Goal: Information Seeking & Learning: Find specific fact

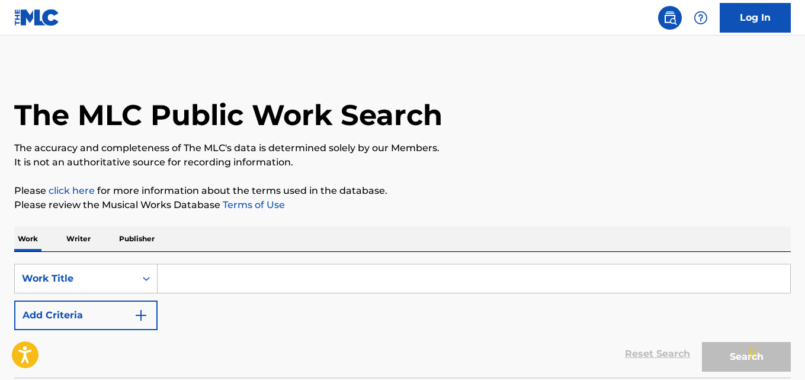
click at [564, 165] on p "It is not an authoritative source for recording information." at bounding box center [402, 162] width 777 height 14
click at [290, 256] on div "SearchWithCriteriacb093527-7f9a-4f13-aa29-37ec45a30084 Work Title Add Criteria …" at bounding box center [402, 315] width 777 height 126
click at [287, 275] on input "Search Form" at bounding box center [474, 278] width 633 height 28
paste input "Waiting On My Time"
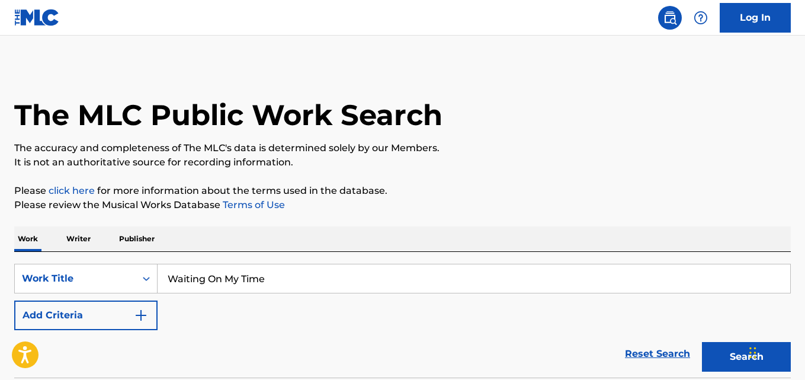
type input "Waiting On My Time"
click at [360, 218] on div "The MLC Public Work Search The accuracy and completeness of The MLC's data is d…" at bounding box center [402, 240] width 805 height 350
click at [133, 305] on button "Add Criteria" at bounding box center [85, 315] width 143 height 30
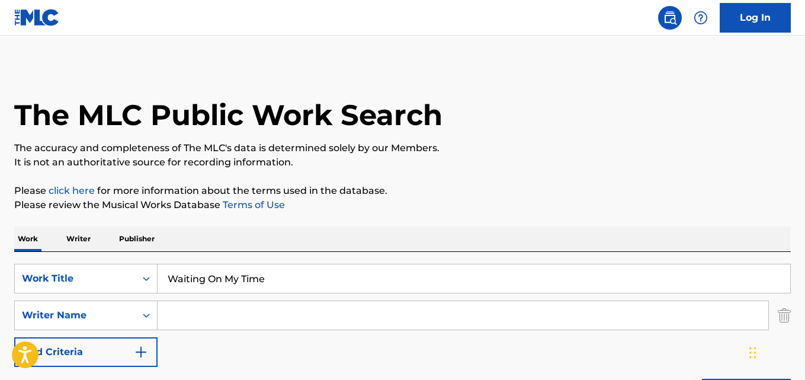
click at [180, 305] on input "Search Form" at bounding box center [463, 315] width 611 height 28
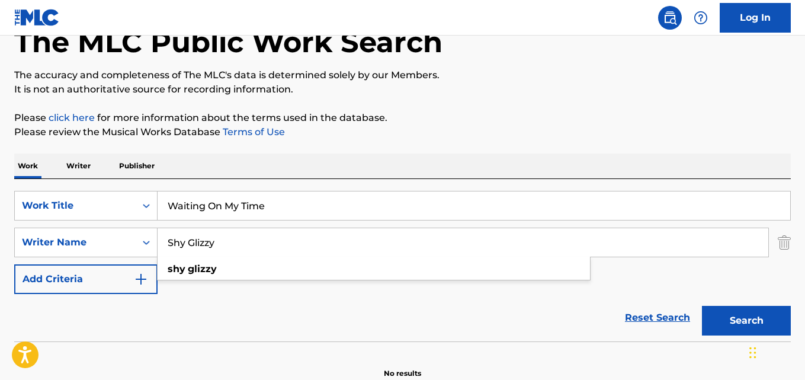
scroll to position [99, 0]
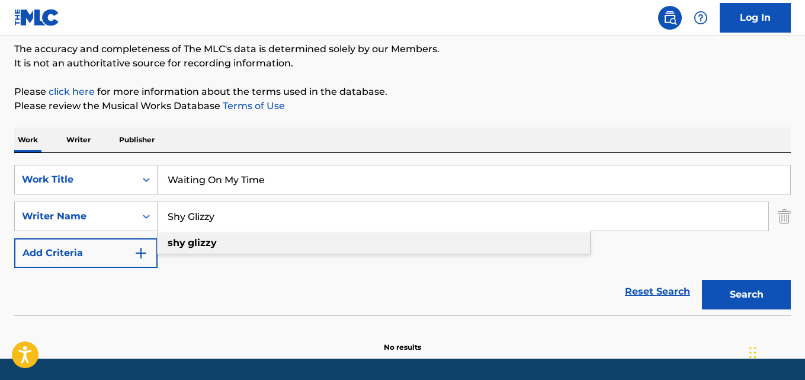
click at [307, 242] on div "shy glizzy" at bounding box center [374, 242] width 433 height 21
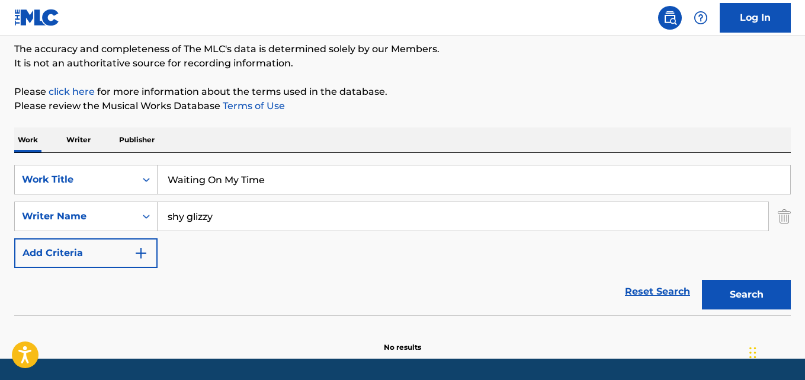
click at [730, 298] on button "Search" at bounding box center [746, 295] width 89 height 30
drag, startPoint x: 222, startPoint y: 215, endPoint x: 173, endPoint y: 215, distance: 49.2
click at [175, 215] on input "shy glizzy" at bounding box center [463, 216] width 611 height 28
click at [217, 215] on input "shy glizzy" at bounding box center [463, 216] width 611 height 28
drag, startPoint x: 256, startPoint y: 218, endPoint x: 124, endPoint y: 228, distance: 132.0
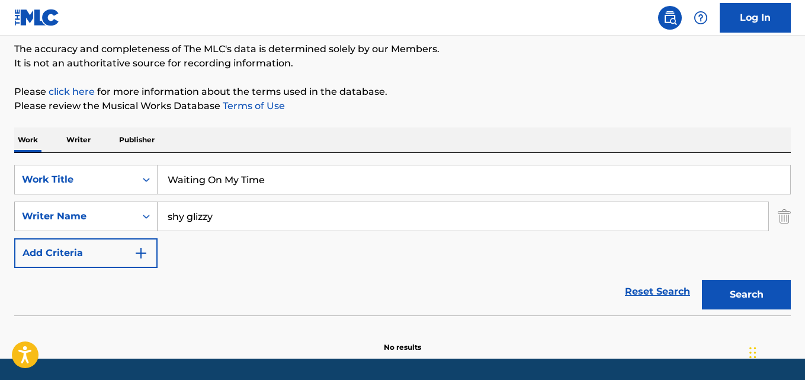
click at [124, 228] on div "SearchWithCriteriae2390068-48b5-42ac-b5e8-cf3dd3f281bf Writer Name shy glizzy" at bounding box center [402, 217] width 777 height 30
paste input "[PERSON_NAME]"
click at [702, 280] on button "Search" at bounding box center [746, 295] width 89 height 30
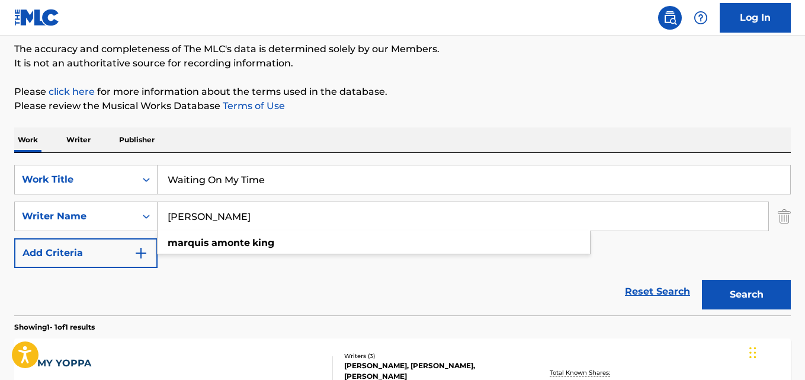
click at [279, 266] on div "SearchWithCriteriacb093527-7f9a-4f13-aa29-37ec45a30084 Work Title Waiting On My…" at bounding box center [402, 216] width 777 height 103
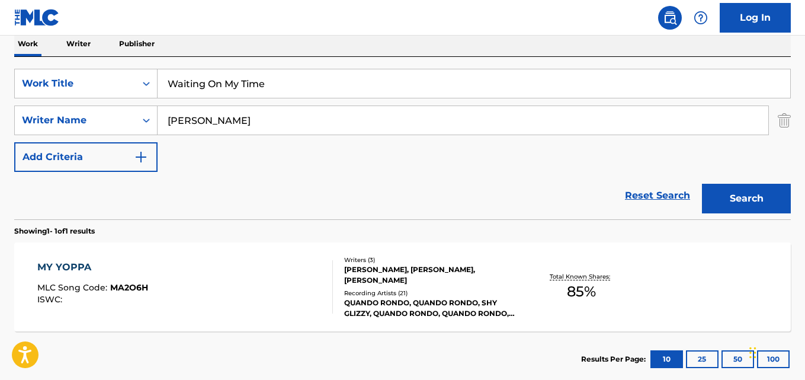
scroll to position [166, 0]
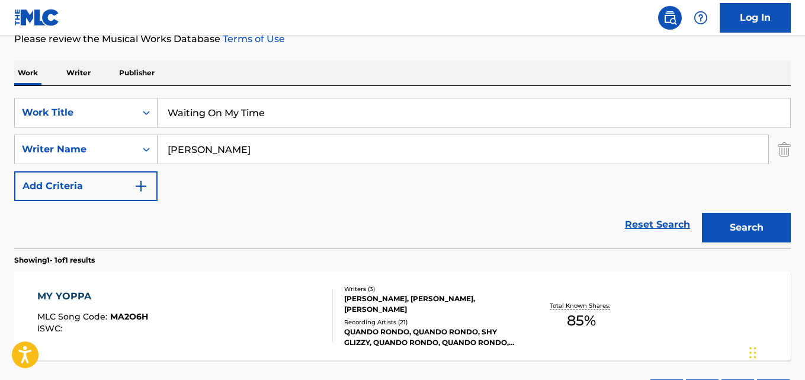
drag, startPoint x: 207, startPoint y: 150, endPoint x: 363, endPoint y: 150, distance: 156.5
click at [363, 150] on input "[PERSON_NAME]" at bounding box center [463, 149] width 611 height 28
type input "Marquis"
click at [702, 213] on button "Search" at bounding box center [746, 228] width 89 height 30
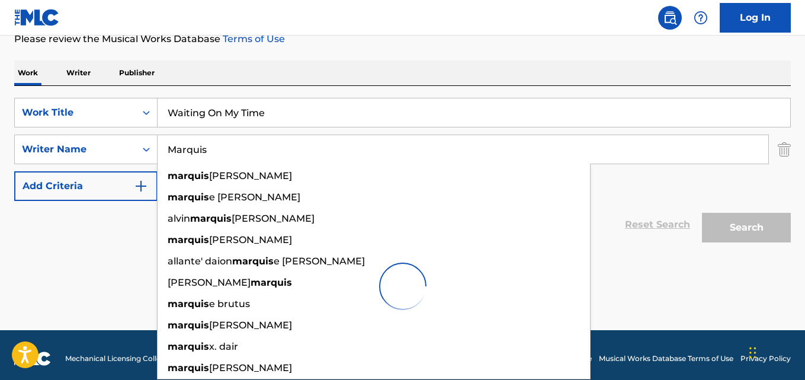
click at [405, 93] on div "SearchWithCriteriacb093527-7f9a-4f13-aa29-37ec45a30084 Work Title Waiting On My…" at bounding box center [402, 167] width 777 height 162
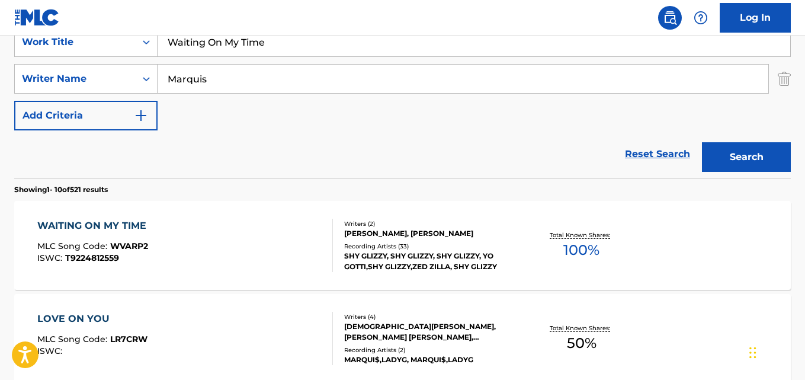
scroll to position [265, 0]
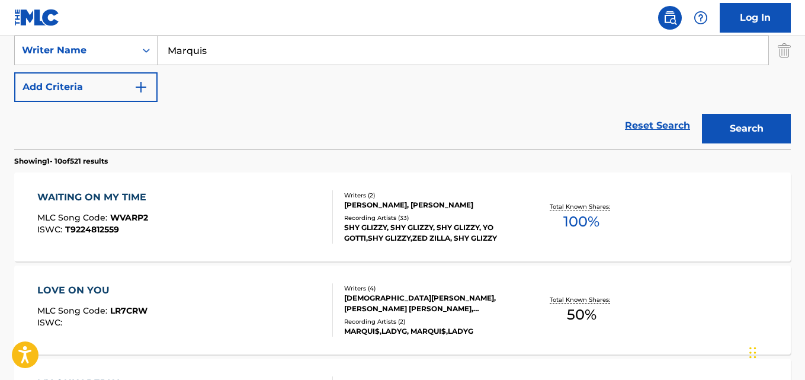
click at [173, 206] on div "WAITING ON MY TIME MLC Song Code : WVARP2 ISWC : T9224812559" at bounding box center [184, 216] width 295 height 53
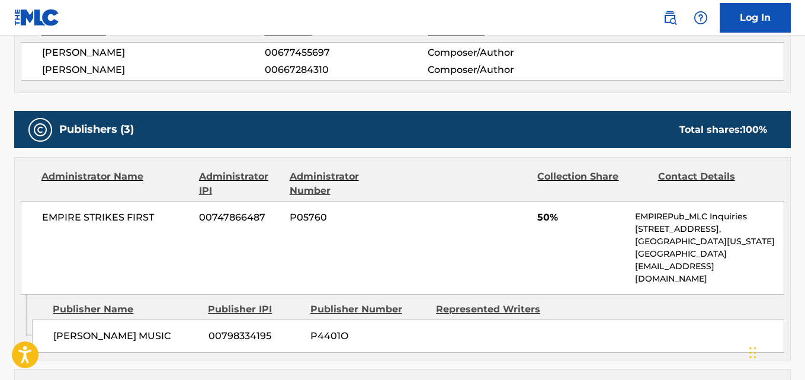
scroll to position [494, 0]
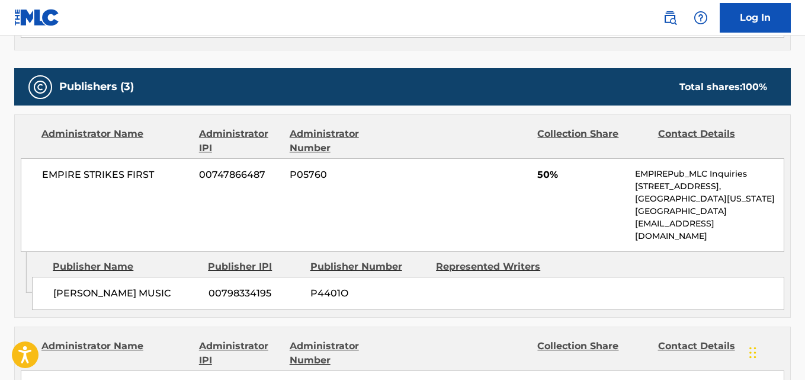
drag, startPoint x: 49, startPoint y: 284, endPoint x: 184, endPoint y: 283, distance: 134.5
click at [184, 283] on div "[PERSON_NAME] MUSIC 00798334195 P4401O" at bounding box center [408, 293] width 753 height 33
copy span "[PERSON_NAME] MUSIC"
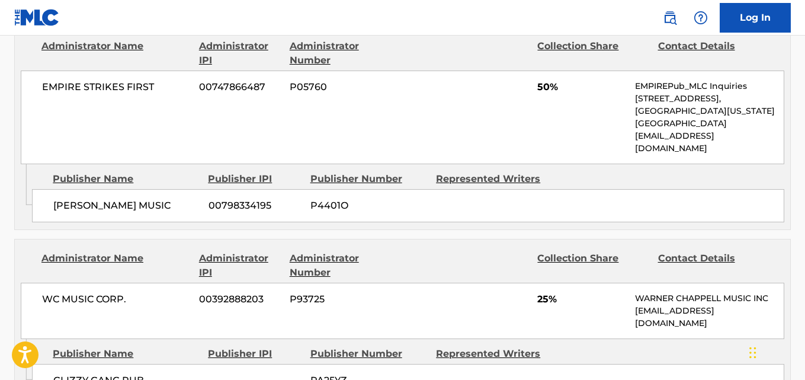
scroll to position [692, 0]
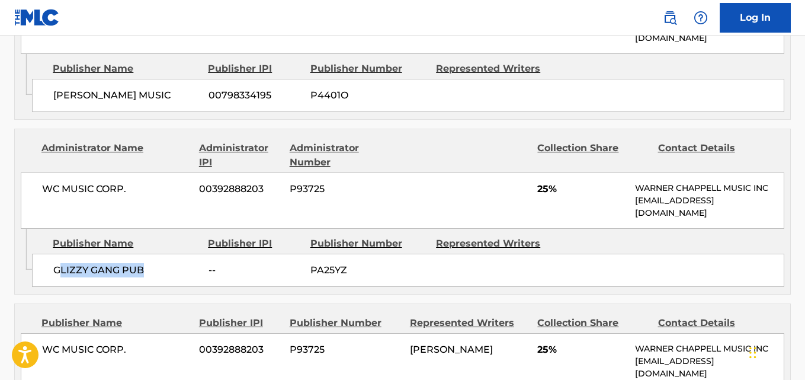
drag, startPoint x: 57, startPoint y: 260, endPoint x: 143, endPoint y: 262, distance: 86.0
click at [143, 263] on span "GLIZZY GANG PUB" at bounding box center [126, 270] width 146 height 14
click at [92, 275] on div "Publisher Name Publisher IPI Publisher Number Represented Writers GLIZZY GANG P…" at bounding box center [411, 258] width 759 height 59
drag, startPoint x: 52, startPoint y: 261, endPoint x: 156, endPoint y: 261, distance: 104.9
click at [156, 261] on div "GLIZZY GANG PUB -- PA25YZ" at bounding box center [408, 270] width 753 height 33
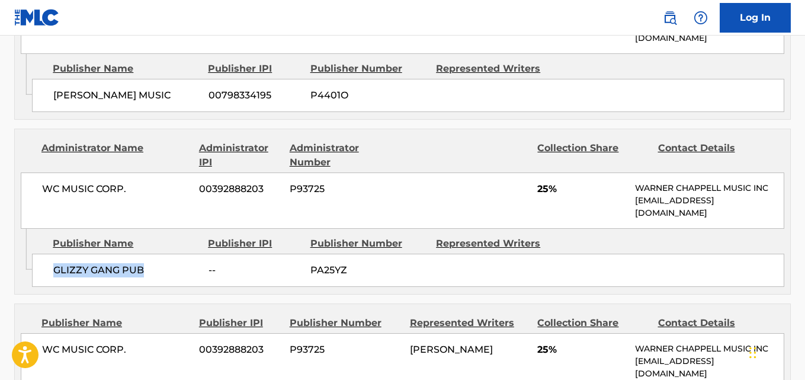
copy span "GLIZZY GANG PUB"
click at [543, 182] on span "25%" at bounding box center [582, 189] width 89 height 14
copy span "25"
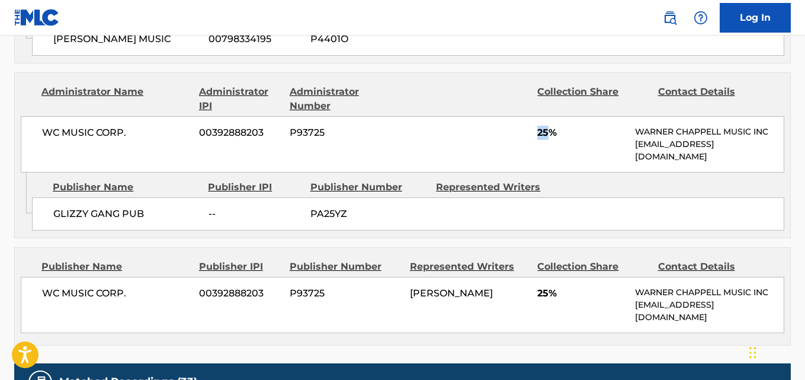
scroll to position [790, 0]
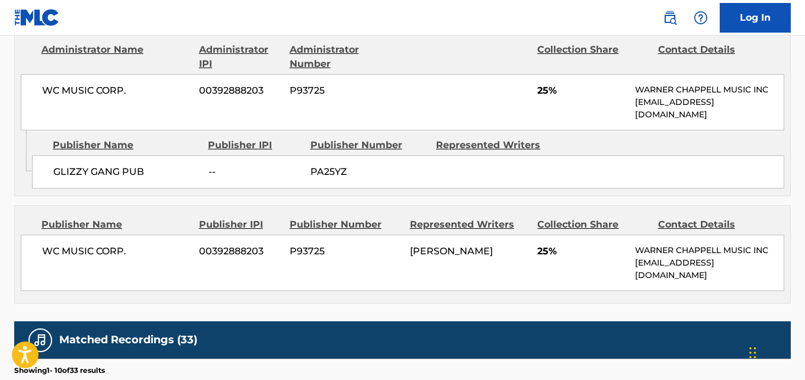
click at [181, 267] on div "WC MUSIC CORP. 00392888203 P93725 [PERSON_NAME] 25% [PERSON_NAME] MUSIC INC [EM…" at bounding box center [403, 263] width 764 height 56
drag, startPoint x: 41, startPoint y: 242, endPoint x: 125, endPoint y: 250, distance: 84.5
click at [125, 250] on div "WC MUSIC CORP. 00392888203 P93725 [PERSON_NAME] 25% [PERSON_NAME] MUSIC INC [EM…" at bounding box center [403, 263] width 764 height 56
copy span "WC MUSIC CORP"
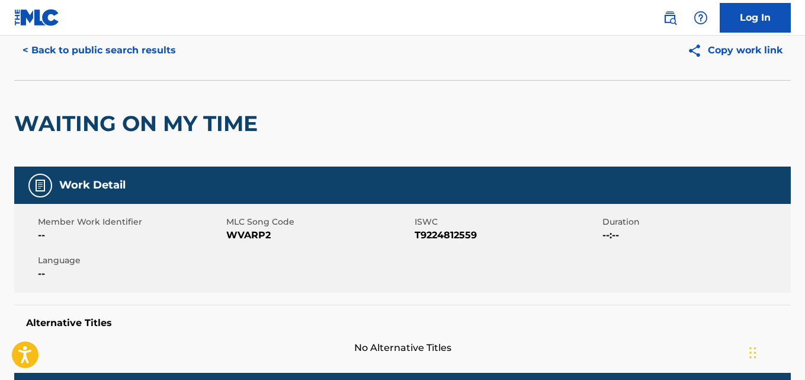
scroll to position [0, 0]
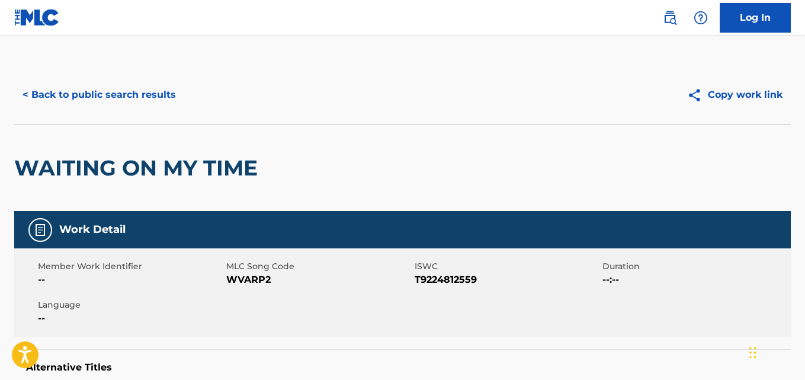
click at [134, 101] on button "< Back to public search results" at bounding box center [99, 95] width 170 height 30
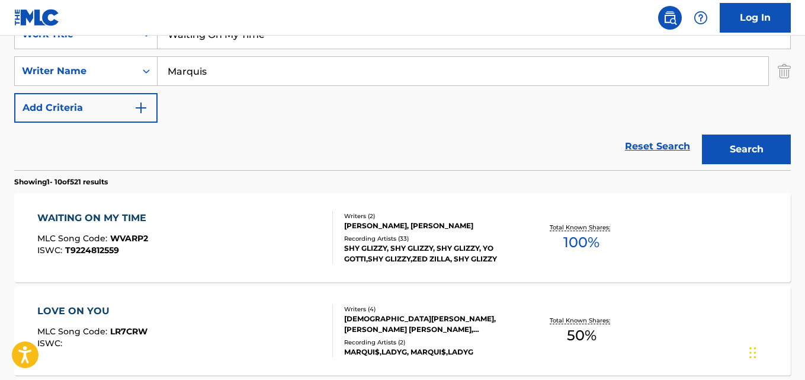
scroll to position [160, 0]
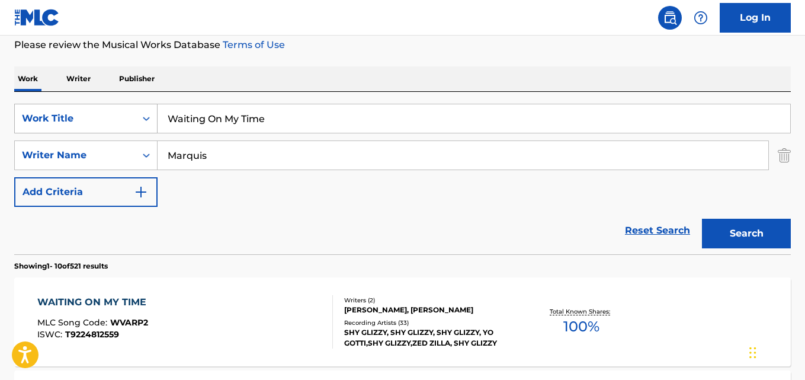
drag, startPoint x: 262, startPoint y: 120, endPoint x: 96, endPoint y: 126, distance: 166.1
click at [96, 126] on div "SearchWithCriteriacb093527-7f9a-4f13-aa29-37ec45a30084 Work Title Waiting On My…" at bounding box center [402, 119] width 777 height 30
paste input "here We Come From"
type input "Where We Come From"
click at [702, 219] on button "Search" at bounding box center [746, 234] width 89 height 30
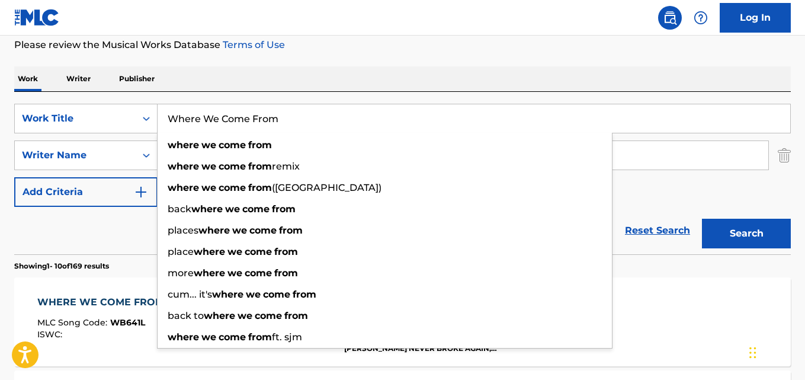
click at [376, 47] on p "Please review the Musical Works Database Terms of Use" at bounding box center [402, 45] width 777 height 14
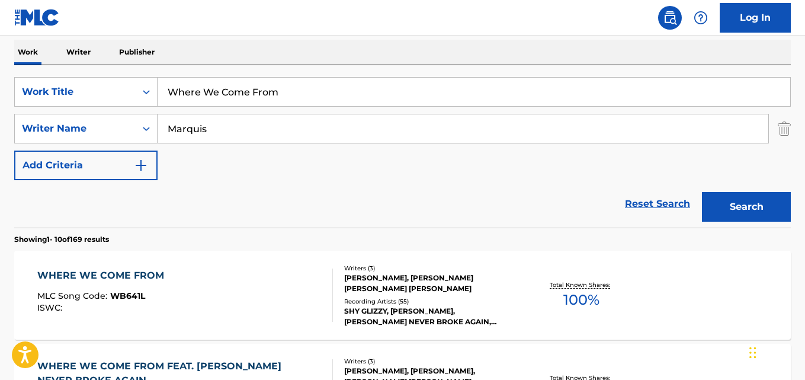
scroll to position [286, 0]
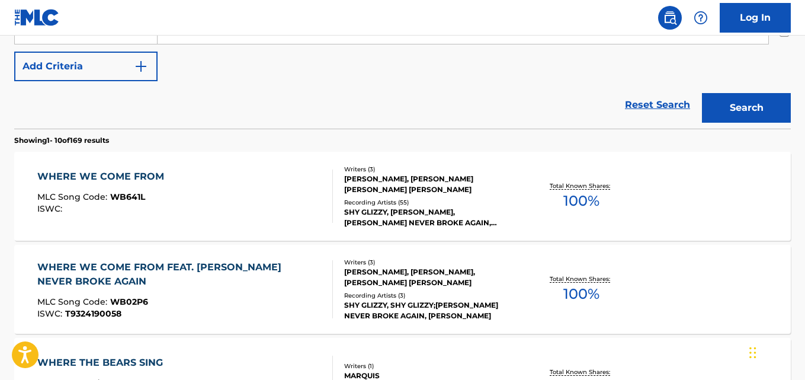
click at [167, 181] on div "WHERE WE COME FROM MLC Song Code : WB641L ISWC :" at bounding box center [184, 196] width 295 height 53
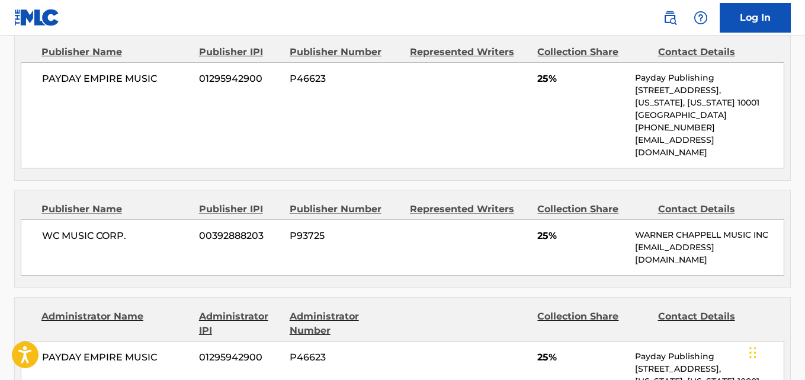
scroll to position [494, 0]
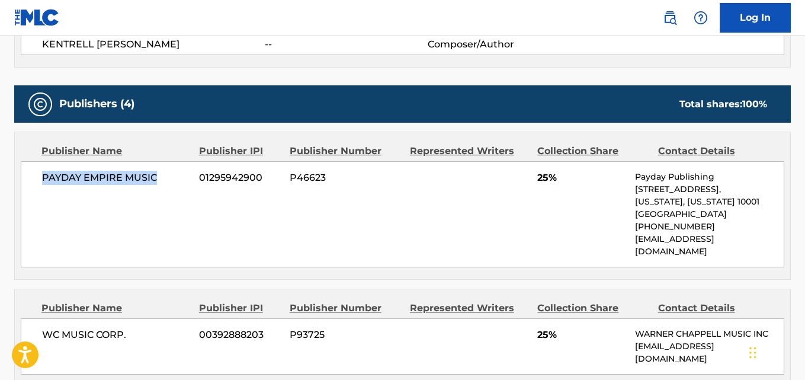
drag, startPoint x: 43, startPoint y: 181, endPoint x: 168, endPoint y: 181, distance: 125.6
click at [168, 181] on span "PAYDAY EMPIRE MUSIC" at bounding box center [116, 178] width 148 height 14
copy span "PAYDAY EMPIRE MUSIC"
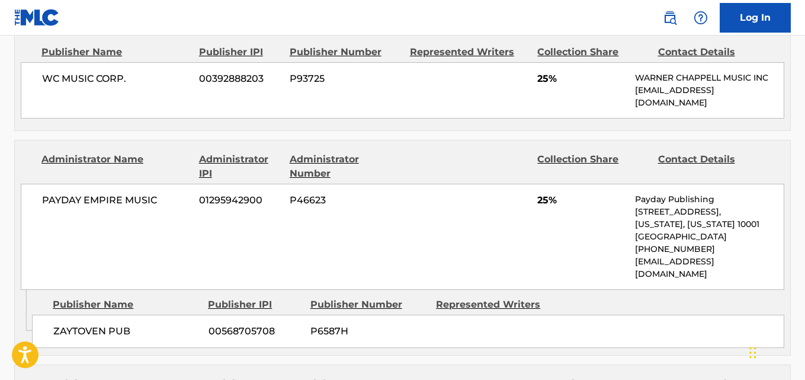
scroll to position [790, 0]
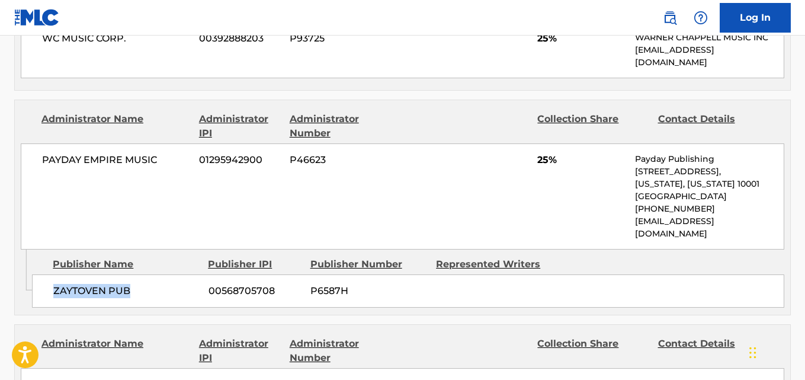
drag, startPoint x: 51, startPoint y: 267, endPoint x: 143, endPoint y: 265, distance: 91.9
click at [143, 274] on div "ZAYTOVEN PUB 00568705708 P6587H" at bounding box center [408, 290] width 753 height 33
copy span "ZAYTOVEN PUB"
click at [534, 148] on div "PAYDAY EMPIRE MUSIC 01295942900 P46623 25% Payday Publishing [STREET_ADDRESS][U…" at bounding box center [403, 196] width 764 height 106
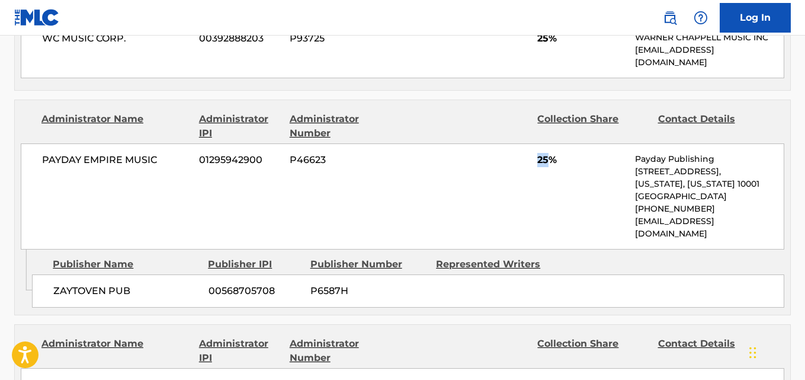
copy span "25"
drag, startPoint x: 45, startPoint y: 270, endPoint x: 162, endPoint y: 274, distance: 116.8
click at [162, 274] on div "ZAYTOVEN PUB 00568705708 P6587H" at bounding box center [408, 290] width 753 height 33
copy span "ZAYTOVEN PUB"
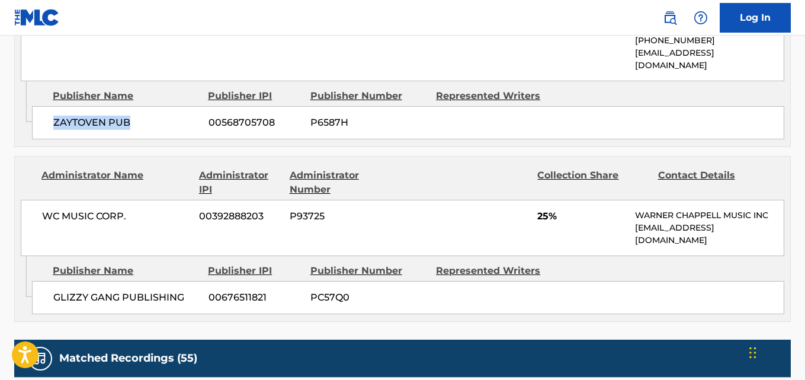
scroll to position [988, 0]
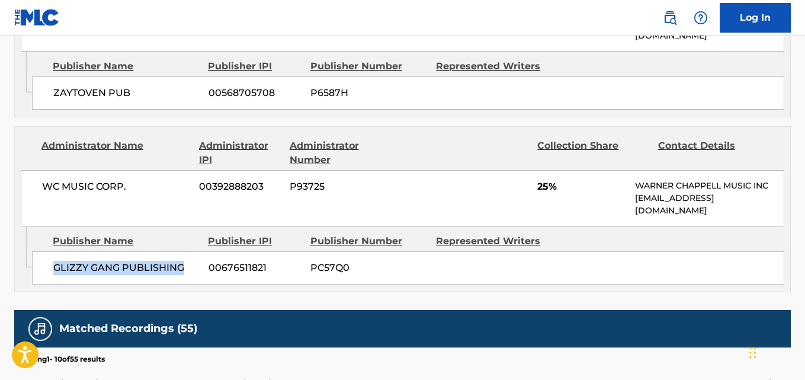
drag, startPoint x: 47, startPoint y: 251, endPoint x: 197, endPoint y: 255, distance: 150.0
click at [197, 255] on div "GLIZZY GANG PUBLISHING 00676511821 PC57Q0" at bounding box center [408, 267] width 753 height 33
copy span "GLIZZY GANG PUBLISHING"
click at [632, 59] on div "Publisher Name Publisher IPI Publisher Number Represented Writers" at bounding box center [408, 66] width 753 height 14
drag, startPoint x: 44, startPoint y: 240, endPoint x: 184, endPoint y: 243, distance: 139.9
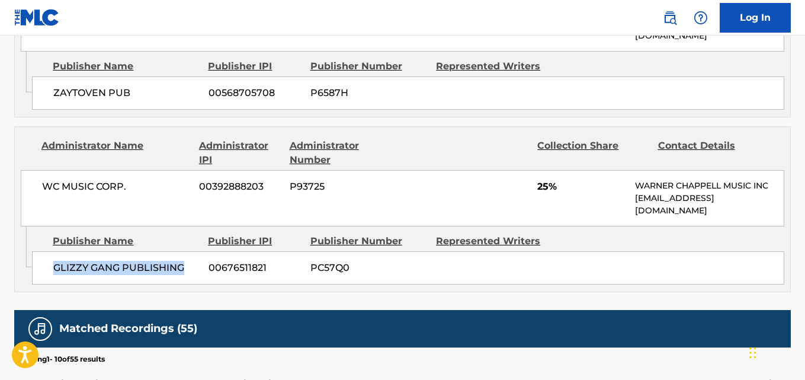
click at [184, 251] on div "GLIZZY GANG PUBLISHING 00676511821 PC57Q0" at bounding box center [408, 267] width 753 height 33
copy span "GLIZZY GANG PUBLISHING"
click at [545, 180] on span "25%" at bounding box center [582, 187] width 89 height 14
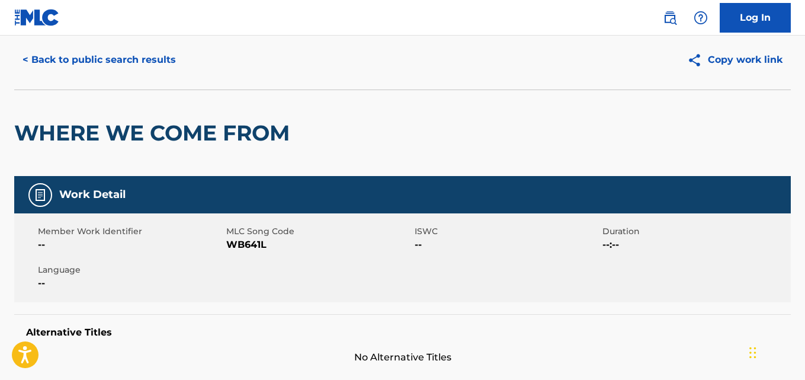
scroll to position [0, 0]
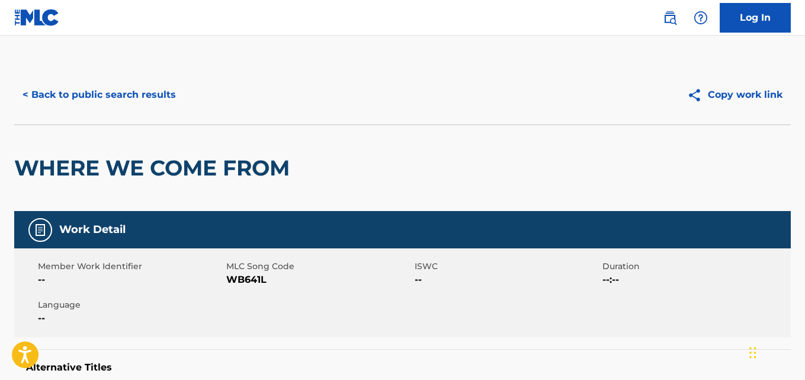
click at [157, 103] on button "< Back to public search results" at bounding box center [99, 95] width 170 height 30
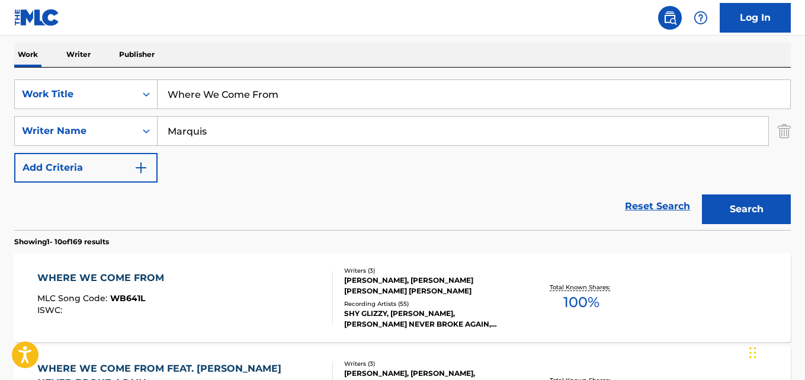
scroll to position [57, 0]
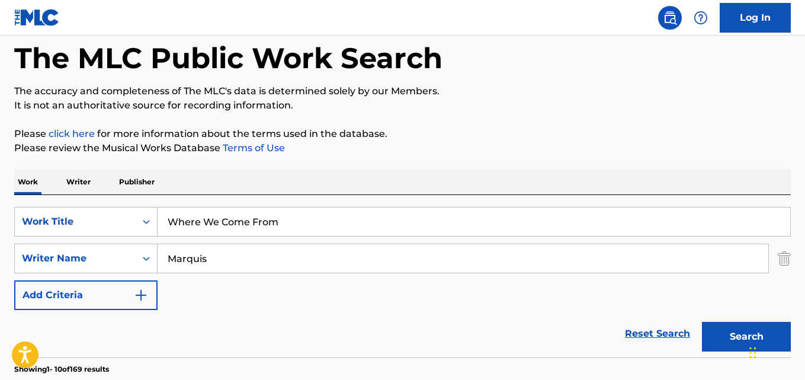
drag, startPoint x: 167, startPoint y: 228, endPoint x: 158, endPoint y: 229, distance: 8.4
click at [158, 229] on input "Where We Come From" at bounding box center [474, 221] width 633 height 28
paste input "ith A Don"
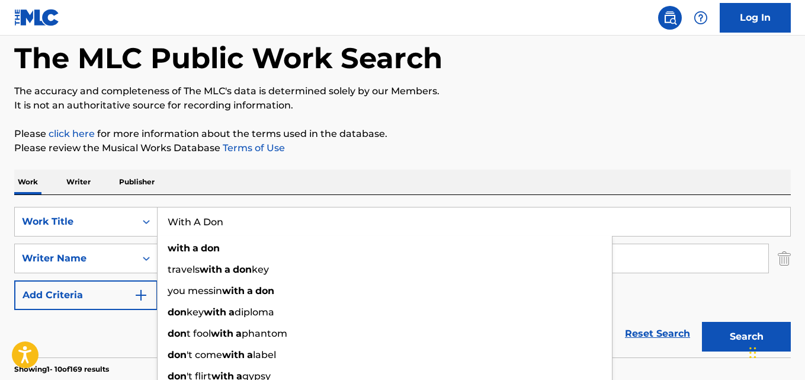
type input "With A Don"
drag, startPoint x: 241, startPoint y: 221, endPoint x: 138, endPoint y: 220, distance: 103.7
click at [143, 225] on div "SearchWithCriteriacb093527-7f9a-4f13-aa29-37ec45a30084 Work Title With A Don wi…" at bounding box center [402, 222] width 777 height 30
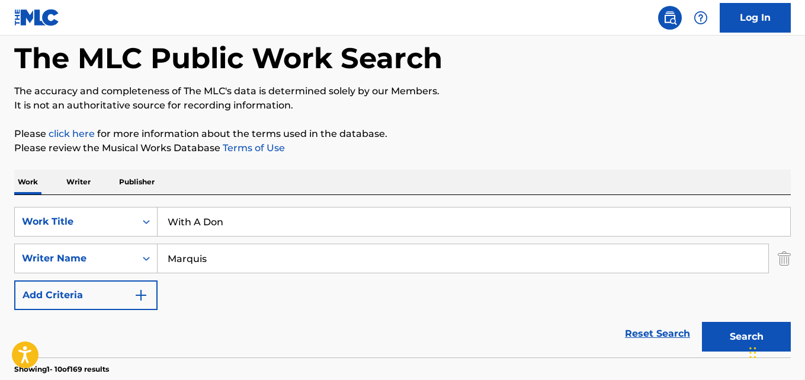
click at [739, 326] on button "Search" at bounding box center [746, 337] width 89 height 30
drag, startPoint x: 213, startPoint y: 262, endPoint x: 150, endPoint y: 266, distance: 62.9
click at [151, 266] on div "SearchWithCriteriae2390068-48b5-42ac-b5e8-cf3dd3f281bf Writer Name [PERSON_NAME]" at bounding box center [402, 259] width 777 height 30
paste input "[PERSON_NAME]"
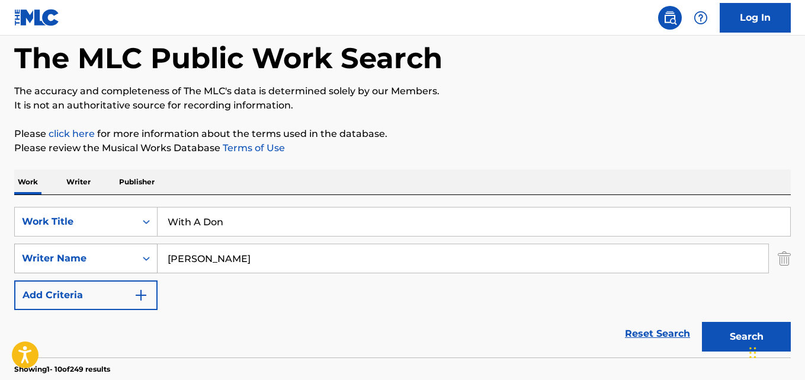
type input "[PERSON_NAME]"
click at [702, 322] on button "Search" at bounding box center [746, 337] width 89 height 30
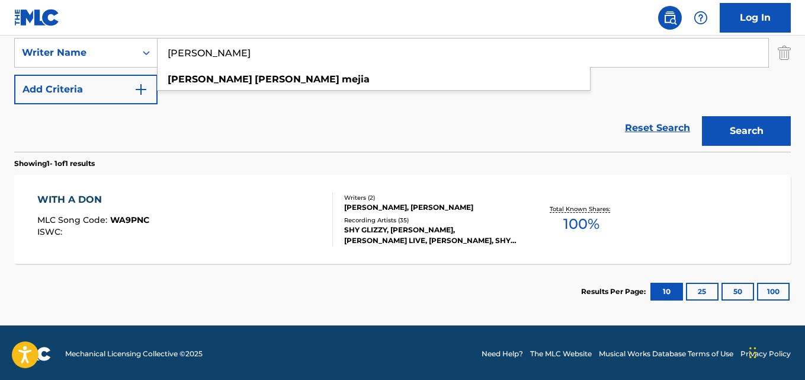
scroll to position [265, 0]
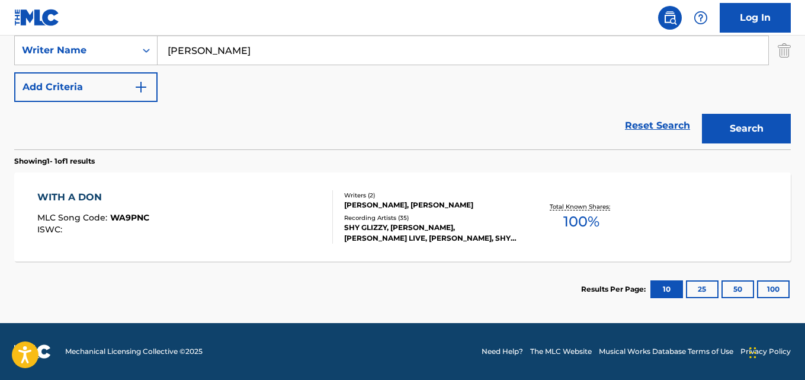
click at [79, 194] on div "WITH A DON" at bounding box center [93, 197] width 112 height 14
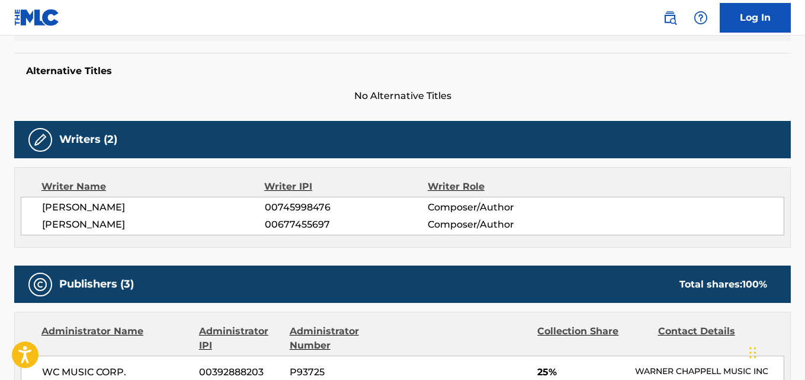
scroll to position [395, 0]
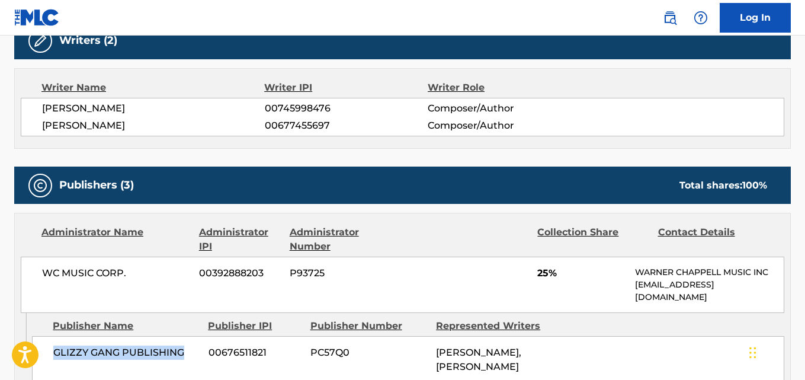
drag, startPoint x: 55, startPoint y: 353, endPoint x: 202, endPoint y: 350, distance: 147.6
click at [202, 350] on div "GLIZZY GANG PUBLISHING 00676511821 PC57Q0 [PERSON_NAME], [PERSON_NAME]" at bounding box center [408, 359] width 753 height 47
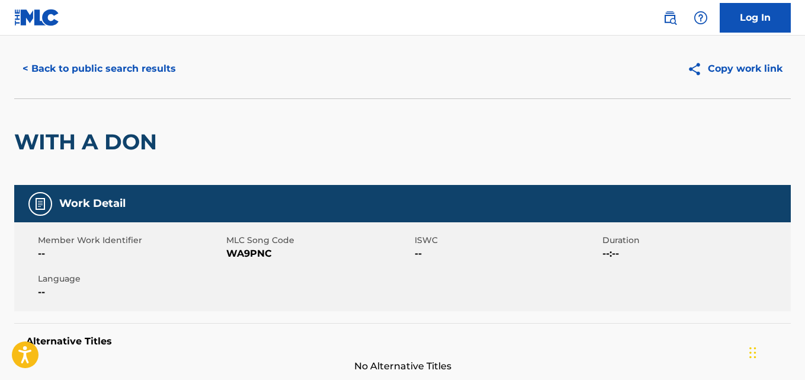
scroll to position [0, 0]
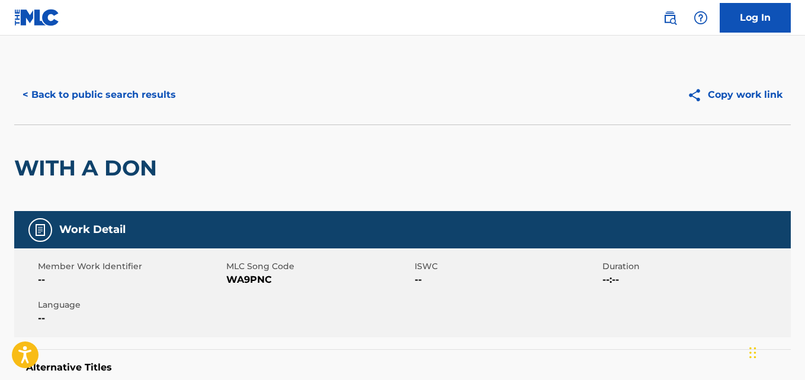
click at [162, 94] on button "< Back to public search results" at bounding box center [99, 95] width 170 height 30
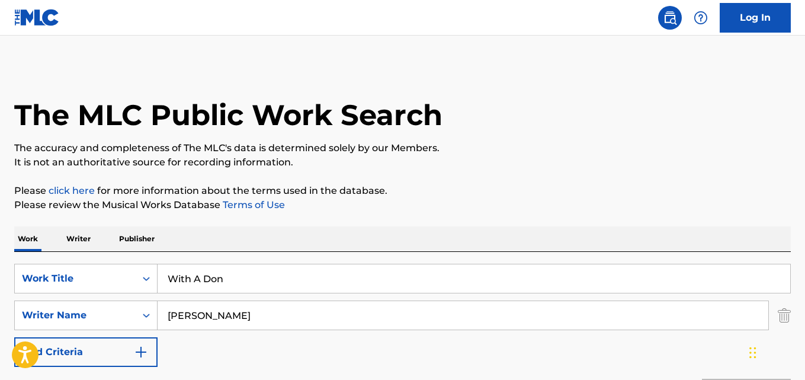
scroll to position [197, 0]
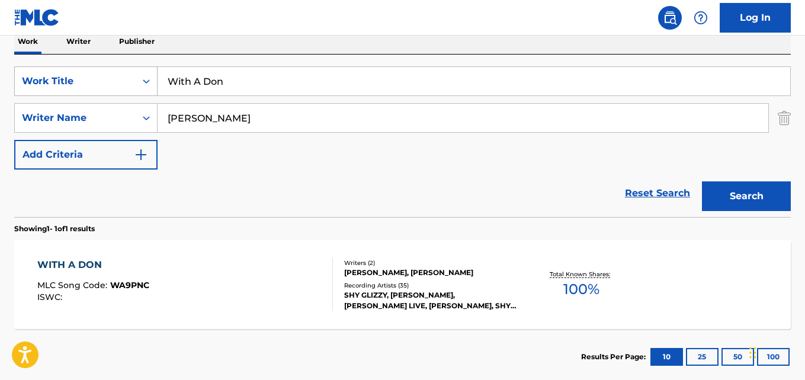
click at [114, 89] on div "SearchWithCriteriacb093527-7f9a-4f13-aa29-37ec45a30084 Work Title With A Don" at bounding box center [402, 81] width 777 height 30
paste input "Don't Disturb This Groove"
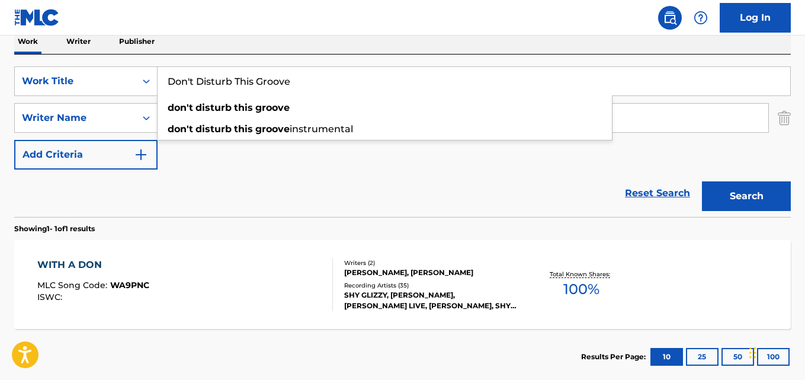
type input "Don't Disturb This Groove"
click at [709, 197] on button "Search" at bounding box center [746, 196] width 89 height 30
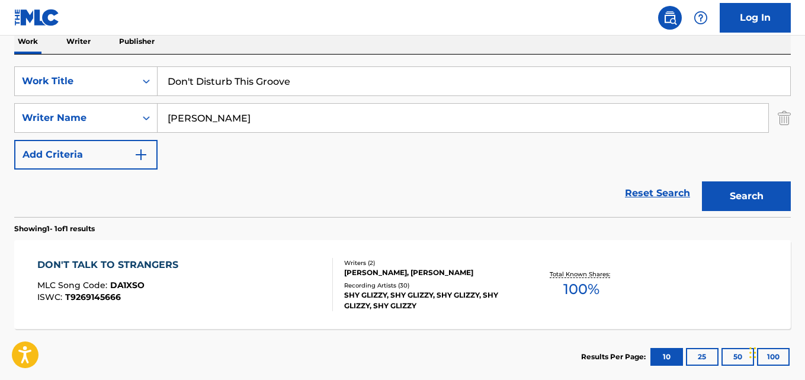
click at [304, 171] on div "Reset Search Search" at bounding box center [402, 193] width 777 height 47
click at [341, 84] on input "Don't Disturb This Groove" at bounding box center [474, 81] width 633 height 28
drag, startPoint x: 740, startPoint y: 174, endPoint x: 743, endPoint y: 187, distance: 12.8
click at [740, 175] on div "Search" at bounding box center [743, 193] width 95 height 47
click at [743, 187] on button "Search" at bounding box center [746, 196] width 89 height 30
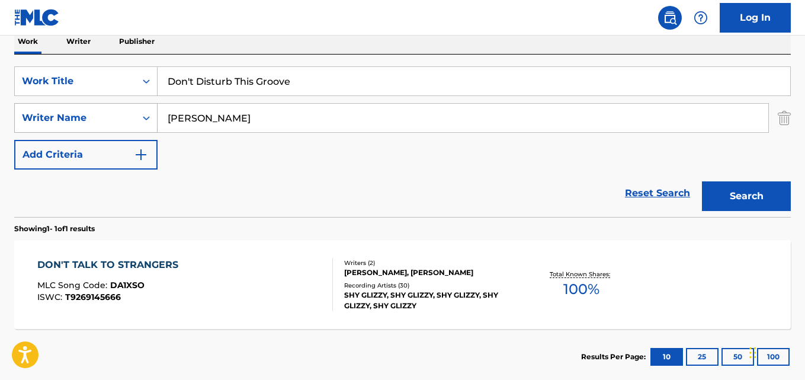
drag, startPoint x: 320, startPoint y: 123, endPoint x: 85, endPoint y: 120, distance: 234.7
click at [85, 120] on div "SearchWithCriteriae2390068-48b5-42ac-b5e8-cf3dd3f281bf Writer Name [PERSON_NAME]" at bounding box center [402, 118] width 777 height 30
click at [702, 181] on button "Search" at bounding box center [746, 196] width 89 height 30
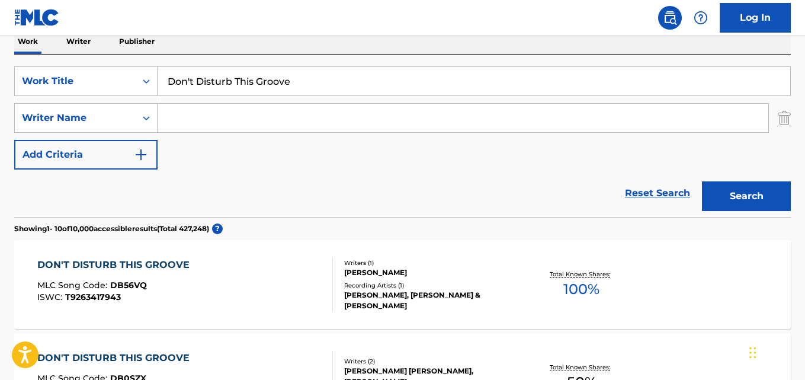
click at [367, 165] on div "SearchWithCriteriacb093527-7f9a-4f13-aa29-37ec45a30084 Work Title Don't Disturb…" at bounding box center [402, 117] width 777 height 103
click at [270, 168] on div "SearchWithCriteriacb093527-7f9a-4f13-aa29-37ec45a30084 Work Title Don't Disturb…" at bounding box center [402, 117] width 777 height 103
click at [241, 107] on input "Search Form" at bounding box center [463, 118] width 611 height 28
paste input "Silk"
type input "Silk"
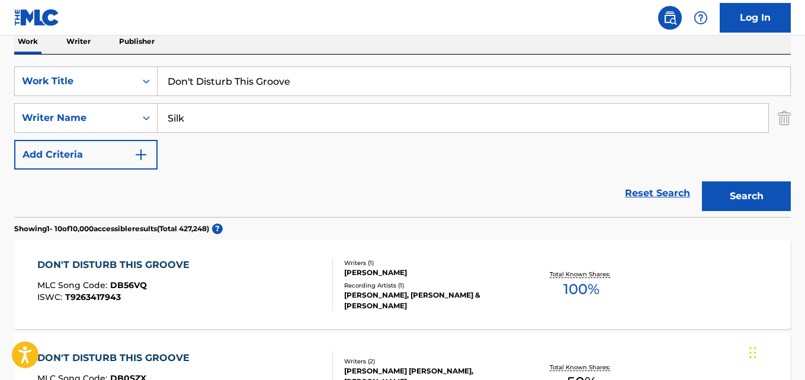
click at [702, 181] on button "Search" at bounding box center [746, 196] width 89 height 30
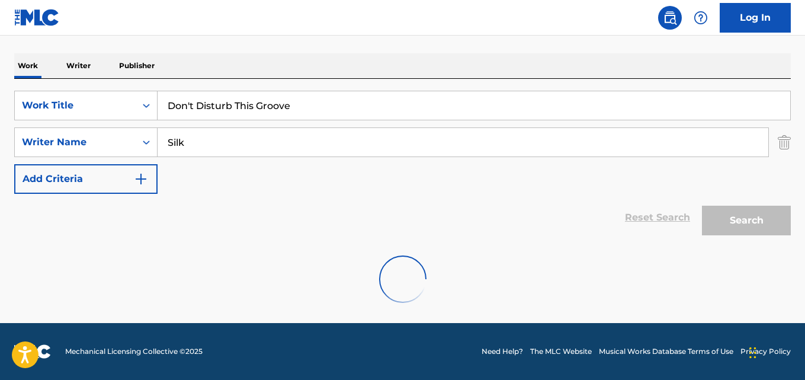
scroll to position [173, 0]
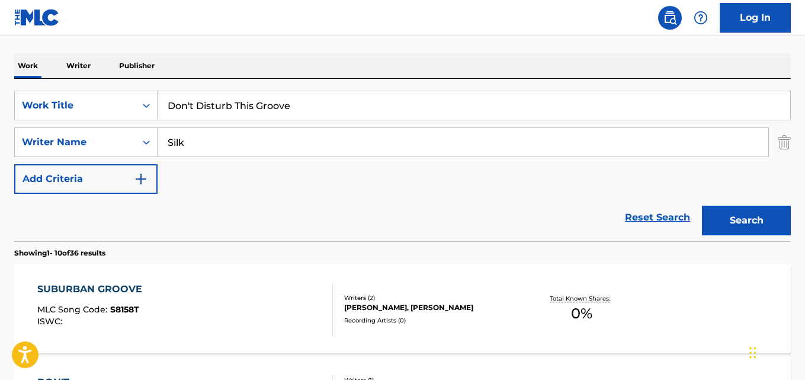
drag, startPoint x: 220, startPoint y: 162, endPoint x: 159, endPoint y: 162, distance: 60.5
click at [159, 162] on div "SearchWithCriteriacb093527-7f9a-4f13-aa29-37ec45a30084 Work Title Don't Disturb…" at bounding box center [402, 142] width 777 height 103
drag, startPoint x: 225, startPoint y: 143, endPoint x: 146, endPoint y: 148, distance: 79.0
click at [146, 148] on div "SearchWithCriteriae2390068-48b5-42ac-b5e8-cf3dd3f281bf Writer Name Silk" at bounding box center [402, 142] width 777 height 30
click at [702, 206] on button "Search" at bounding box center [746, 221] width 89 height 30
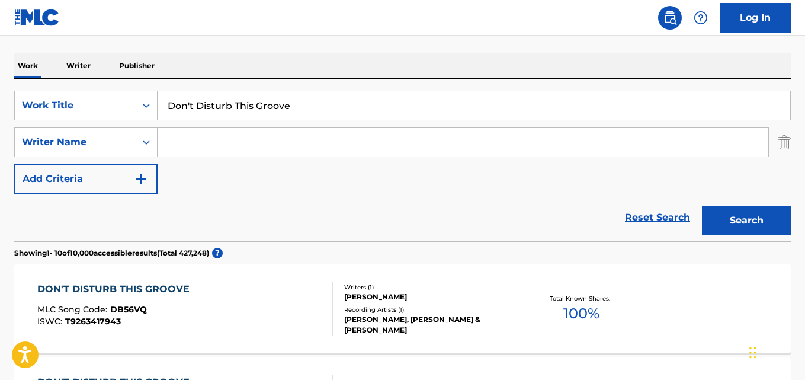
click at [350, 178] on div "SearchWithCriteriacb093527-7f9a-4f13-aa29-37ec45a30084 Work Title Don't Disturb…" at bounding box center [402, 142] width 777 height 103
click at [347, 229] on div "Reset Search Search" at bounding box center [402, 217] width 777 height 47
click at [238, 146] on input "Search Form" at bounding box center [463, 142] width 611 height 28
paste input "Silk"
click at [702, 206] on button "Search" at bounding box center [746, 221] width 89 height 30
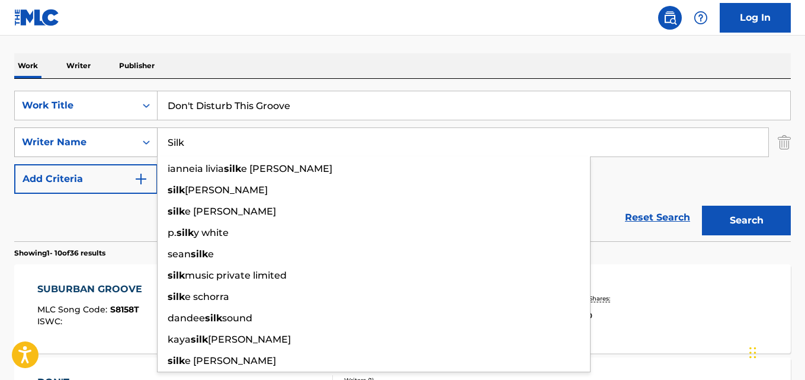
drag, startPoint x: 146, startPoint y: 148, endPoint x: 116, endPoint y: 148, distance: 30.8
click at [116, 148] on div "SearchWithCriteriae2390068-48b5-42ac-b5e8-cf3dd3f281bf Writer Name [PERSON_NAME…" at bounding box center [402, 142] width 777 height 30
paste input "[PERSON_NAME]"
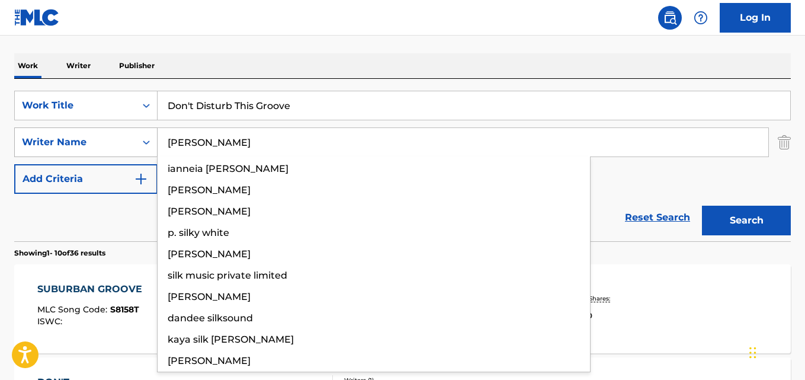
type input "[PERSON_NAME]"
click at [702, 206] on button "Search" at bounding box center [746, 221] width 89 height 30
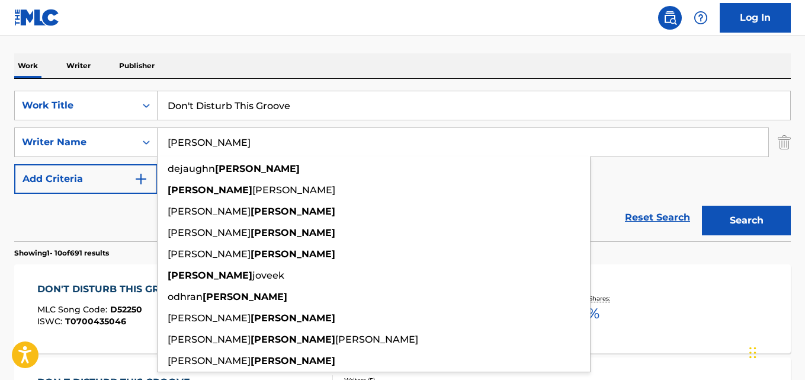
click at [445, 74] on div "Work Writer Publisher" at bounding box center [402, 65] width 777 height 25
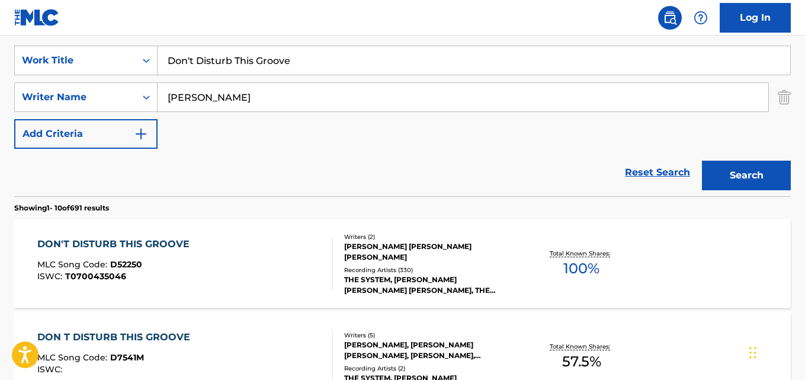
scroll to position [272, 0]
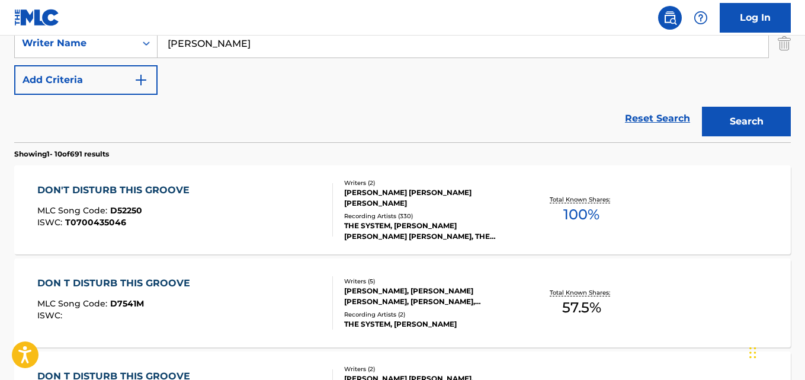
click at [101, 187] on div "DON'T DISTURB THIS GROOVE" at bounding box center [116, 190] width 158 height 14
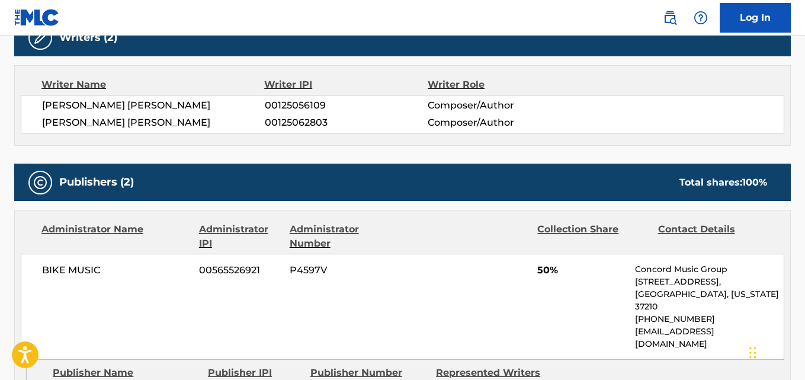
scroll to position [494, 0]
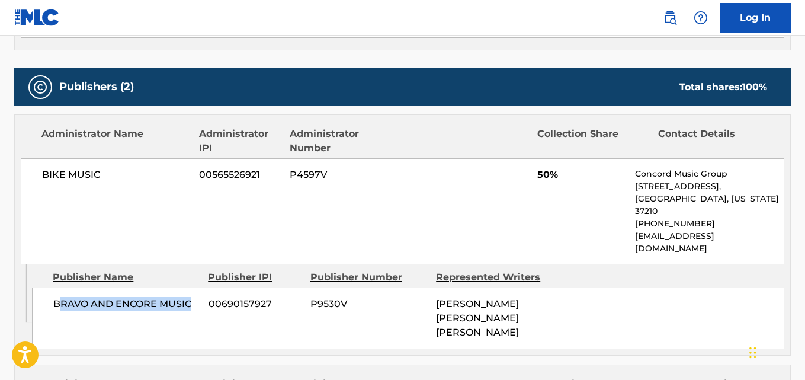
drag, startPoint x: 57, startPoint y: 274, endPoint x: 198, endPoint y: 274, distance: 140.5
click at [198, 297] on span "BRAVO AND ENCORE MUSIC" at bounding box center [126, 304] width 146 height 14
click at [51, 287] on div "BRAVO AND ENCORE MUSIC 00690157927 P9530V [PERSON_NAME] [PERSON_NAME] [PERSON_N…" at bounding box center [408, 318] width 753 height 62
drag, startPoint x: 54, startPoint y: 282, endPoint x: 204, endPoint y: 284, distance: 150.0
click at [204, 287] on div "BRAVO AND ENCORE MUSIC 00690157927 P9530V [PERSON_NAME] [PERSON_NAME] [PERSON_N…" at bounding box center [408, 318] width 753 height 62
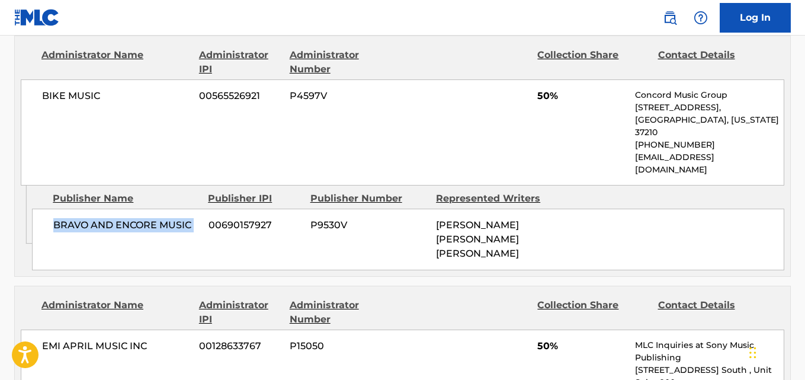
scroll to position [692, 0]
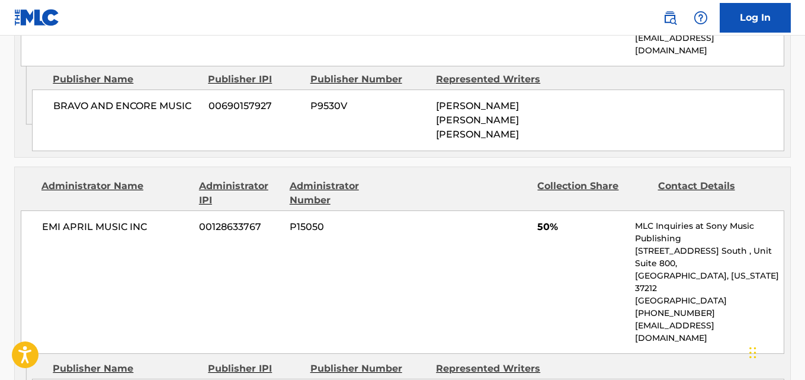
drag, startPoint x: 55, startPoint y: 341, endPoint x: 158, endPoint y: 348, distance: 102.8
